Goal: Task Accomplishment & Management: Complete application form

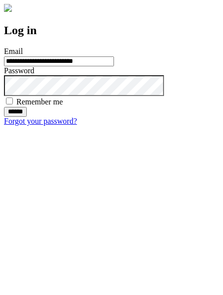
type input "**********"
click at [27, 117] on input "******" at bounding box center [15, 112] width 23 height 10
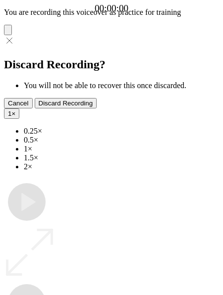
type input "**********"
